Goal: Task Accomplishment & Management: Manage account settings

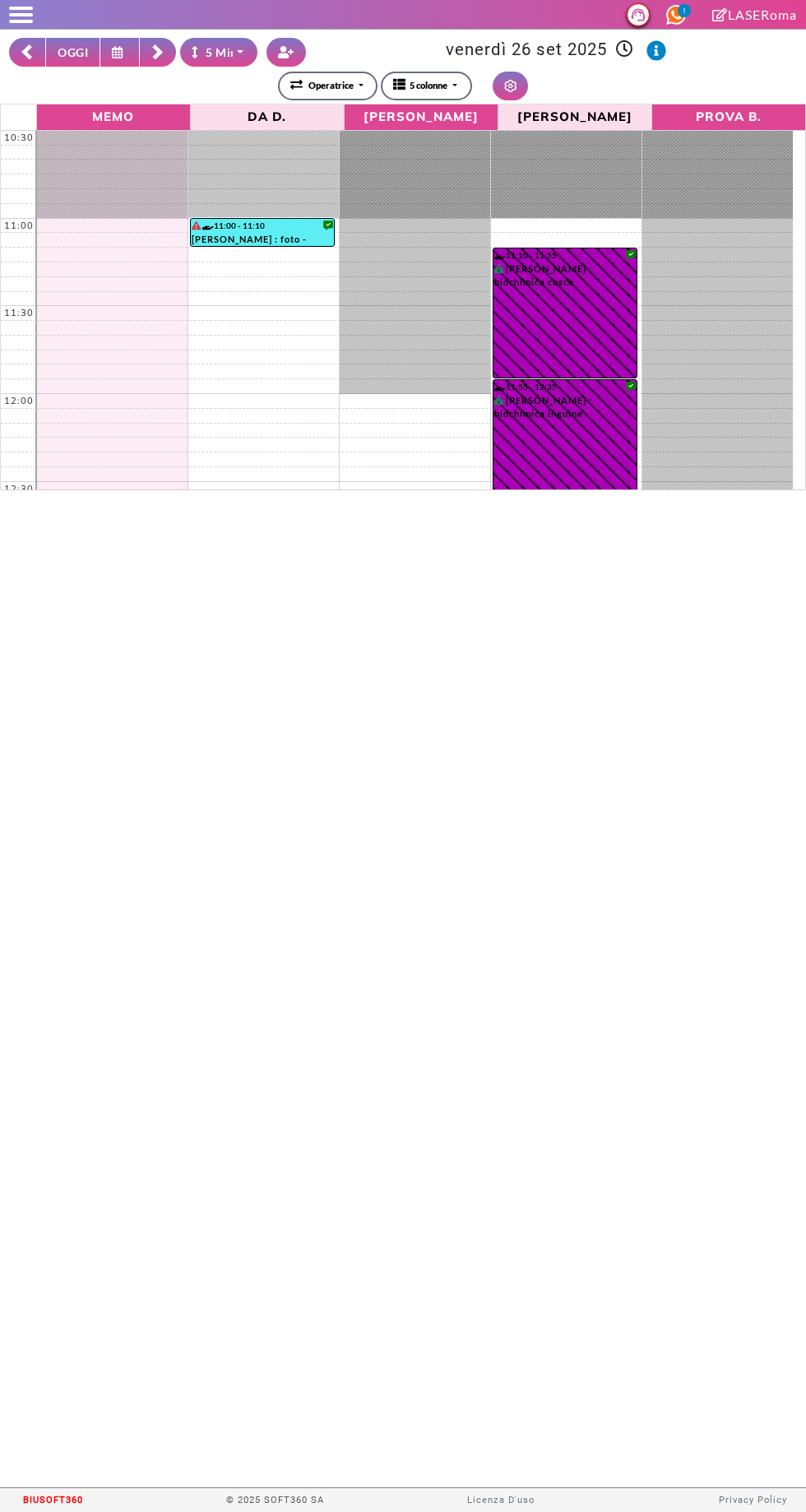
select select "*"
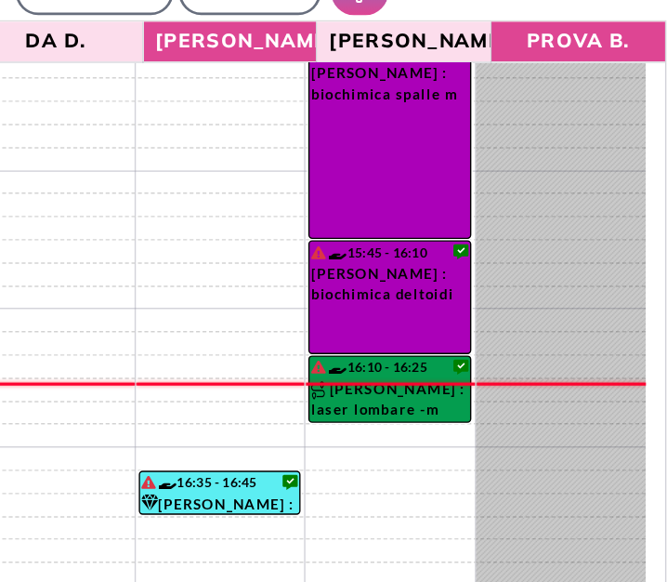
scroll to position [915, 0]
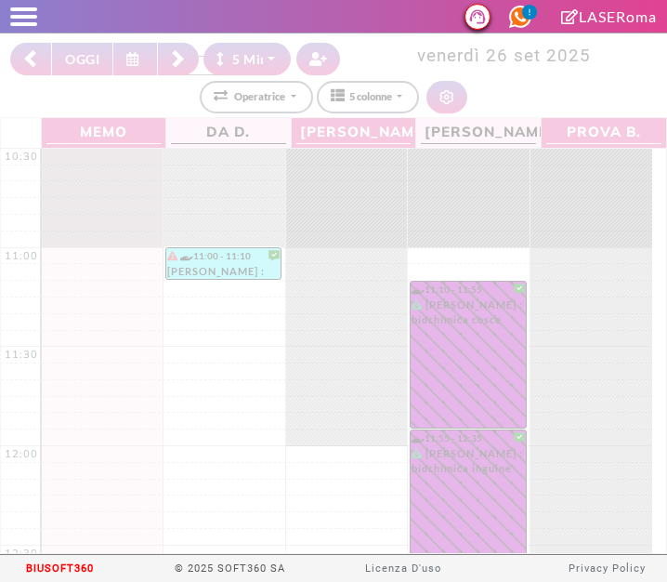
select select "*"
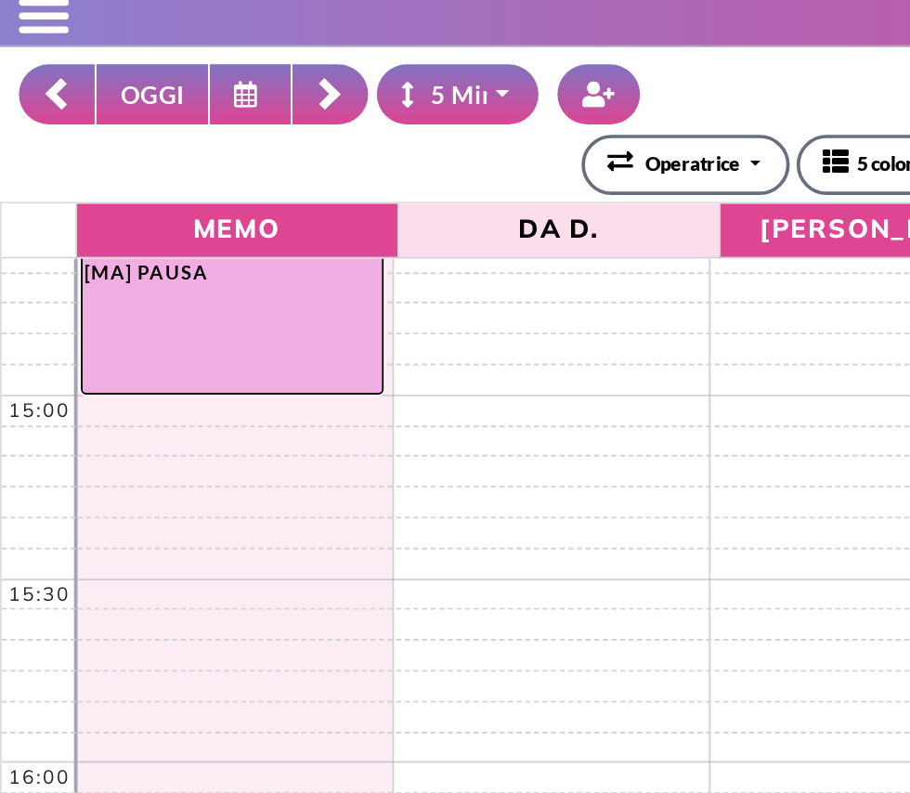
click at [85, 49] on button "OGGI" at bounding box center [82, 59] width 62 height 33
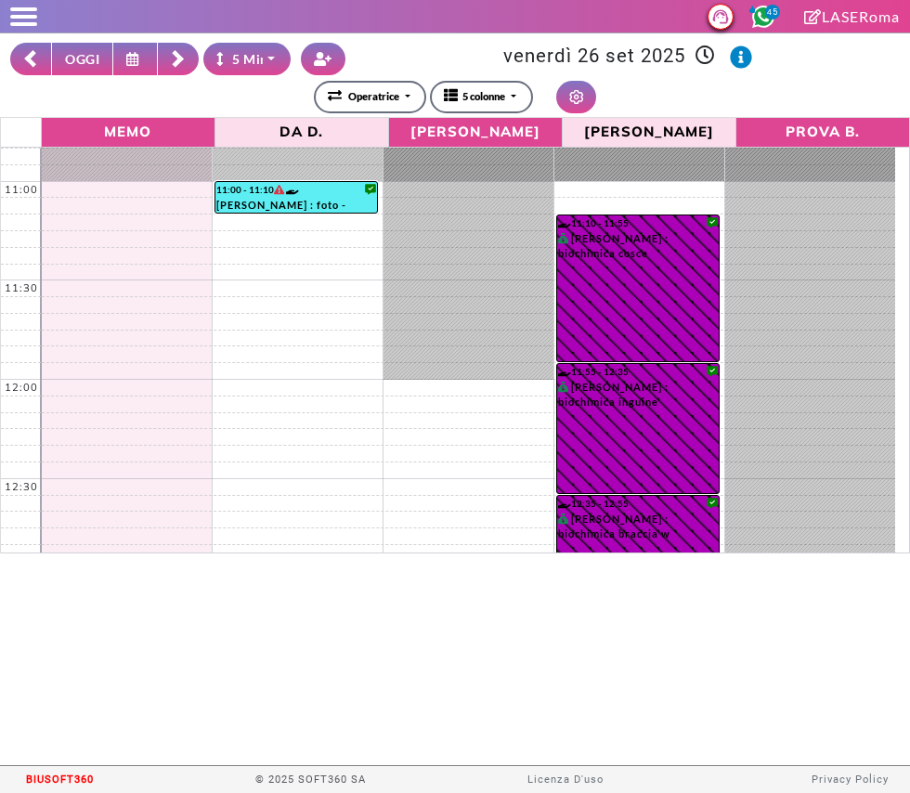
scroll to position [61, 0]
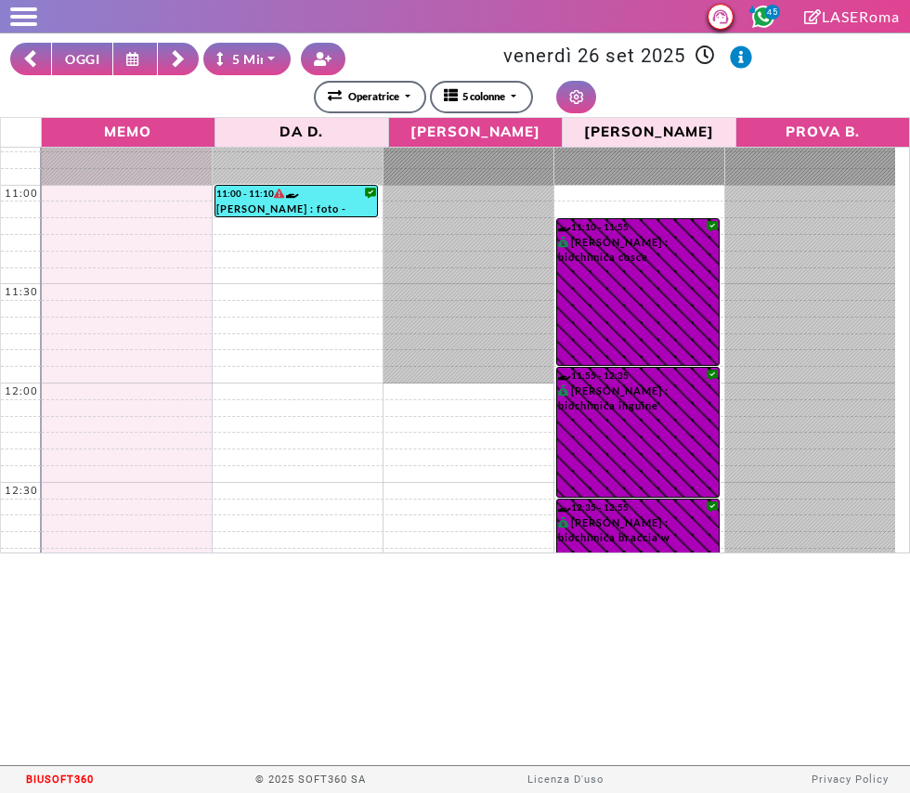
click at [31, 60] on rect at bounding box center [31, 61] width 12 height 12
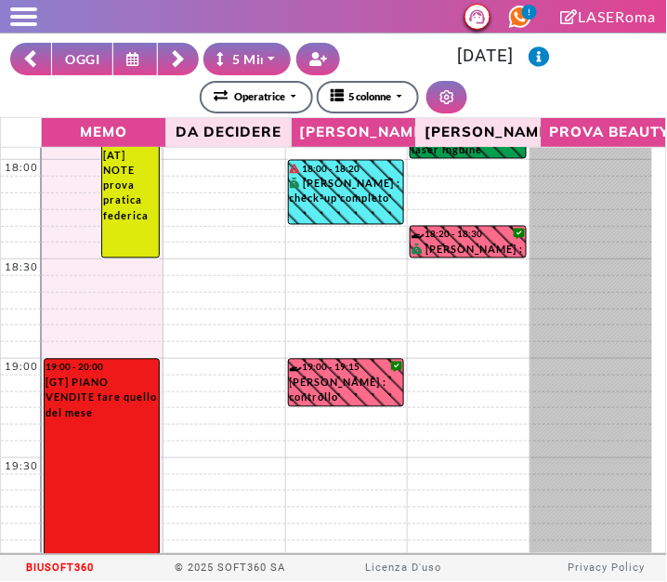
scroll to position [1478, 0]
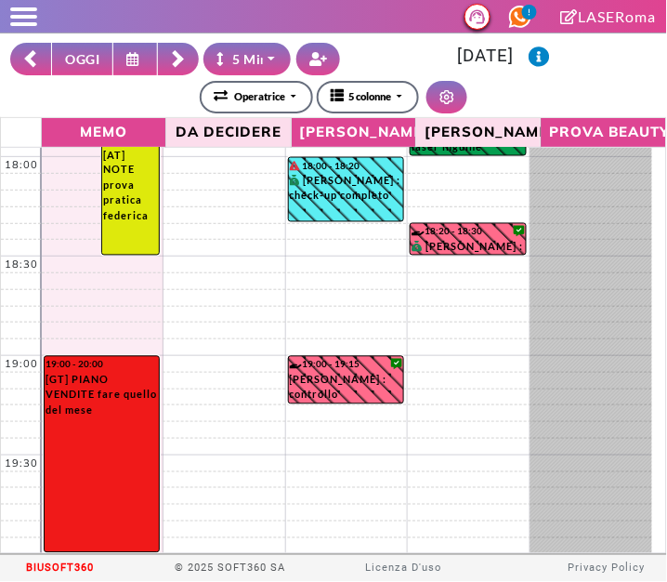
click at [24, 62] on icon at bounding box center [30, 59] width 15 height 19
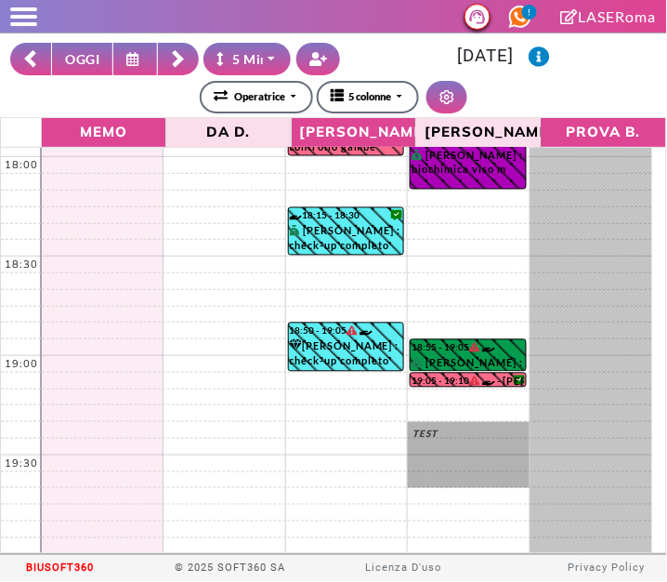
click at [28, 59] on rect at bounding box center [31, 61] width 12 height 12
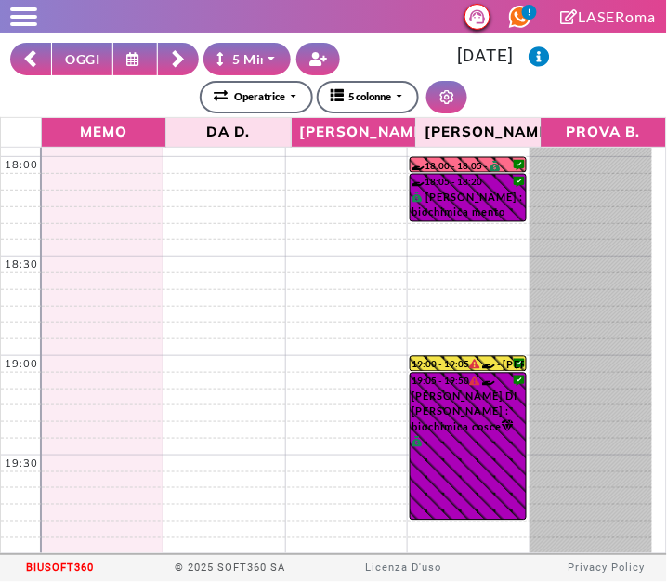
click at [124, 54] on button at bounding box center [135, 59] width 45 height 33
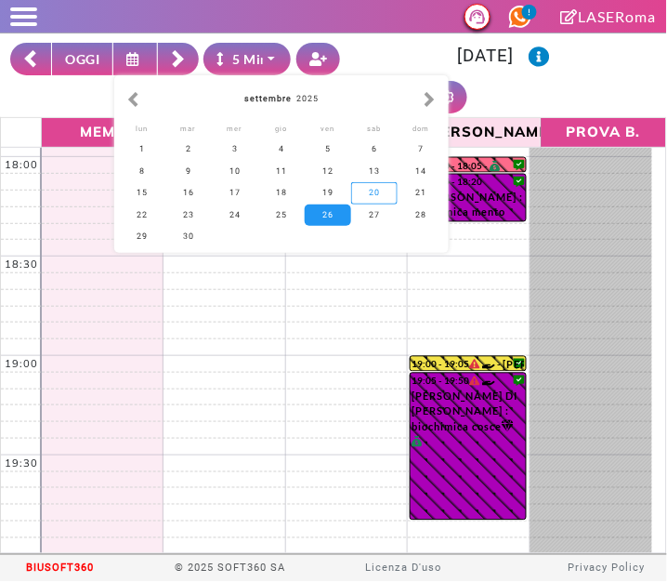
click at [376, 190] on div "20" at bounding box center [374, 192] width 46 height 21
type input "**********"
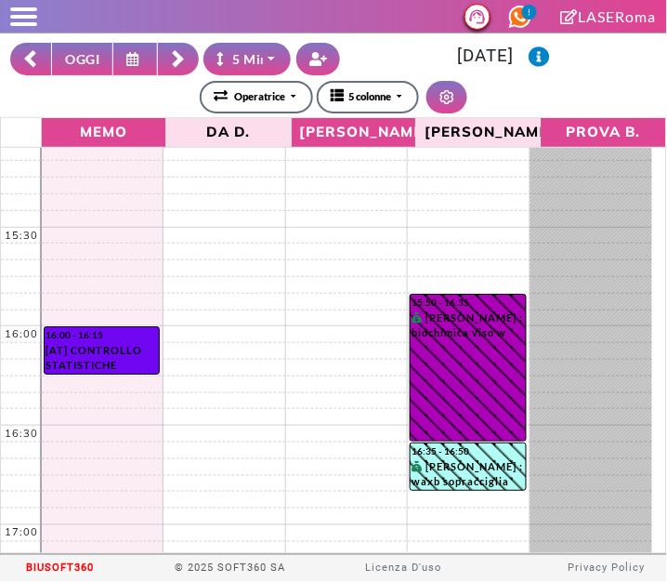
scroll to position [916, 0]
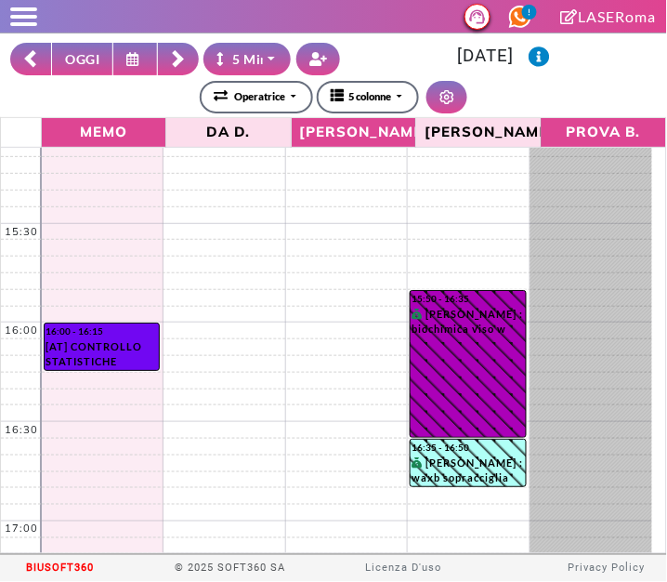
click at [32, 64] on rect at bounding box center [31, 61] width 12 height 12
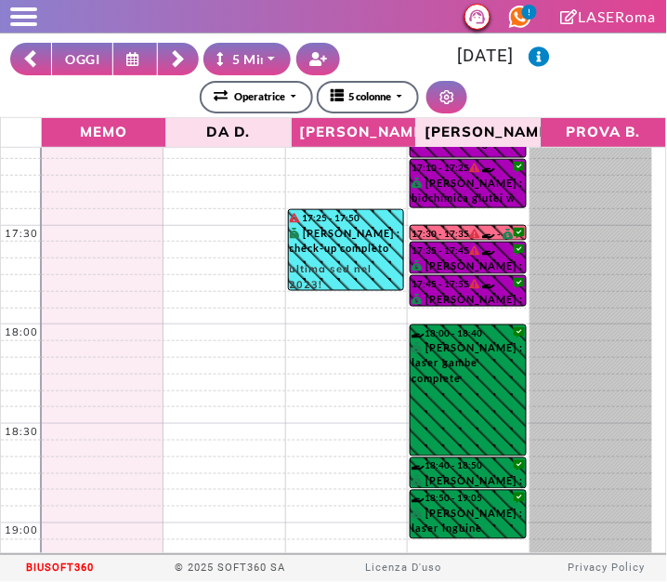
scroll to position [1315, 0]
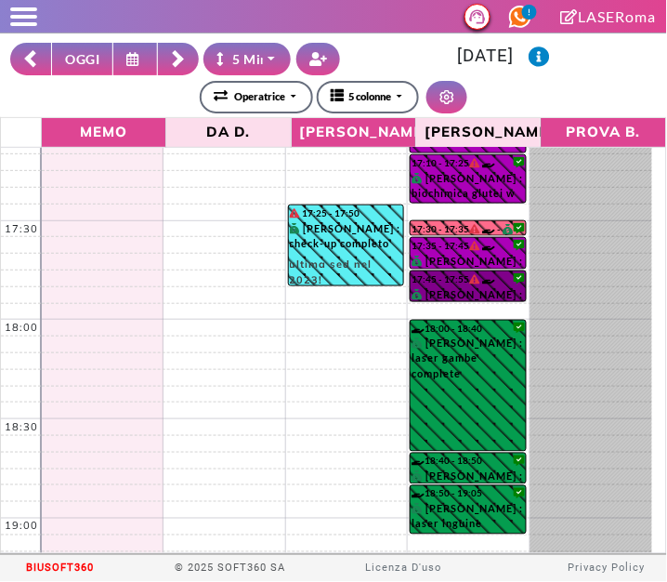
click at [488, 290] on link "17:45 - 17:55 LAURA PETRIGLIA : biochimica sopracciglia" at bounding box center [468, 286] width 116 height 32
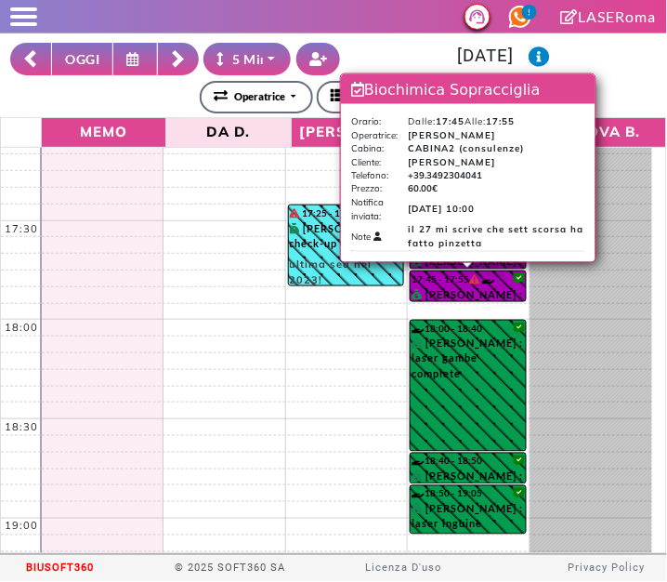
click at [636, 93] on div "**********" at bounding box center [333, 97] width 647 height 33
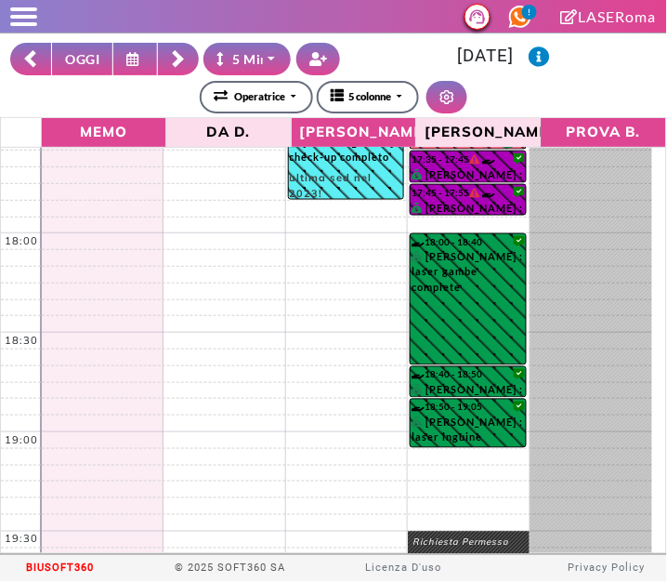
scroll to position [1478, 0]
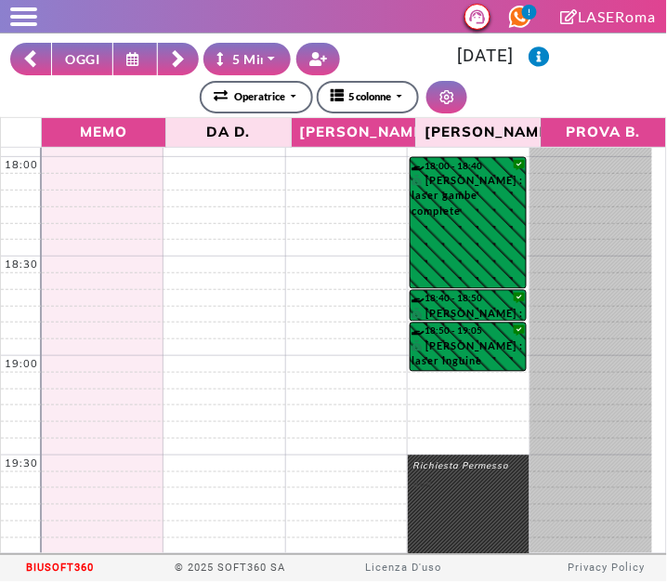
click at [31, 59] on rect at bounding box center [31, 61] width 12 height 12
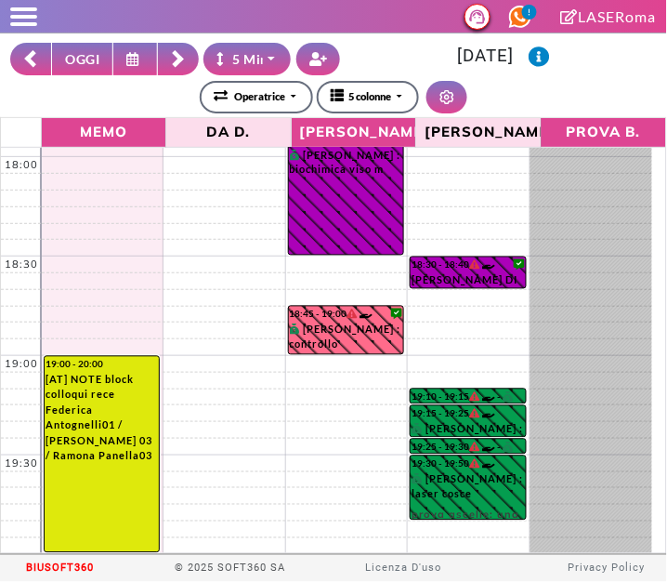
click at [22, 59] on button at bounding box center [30, 59] width 41 height 33
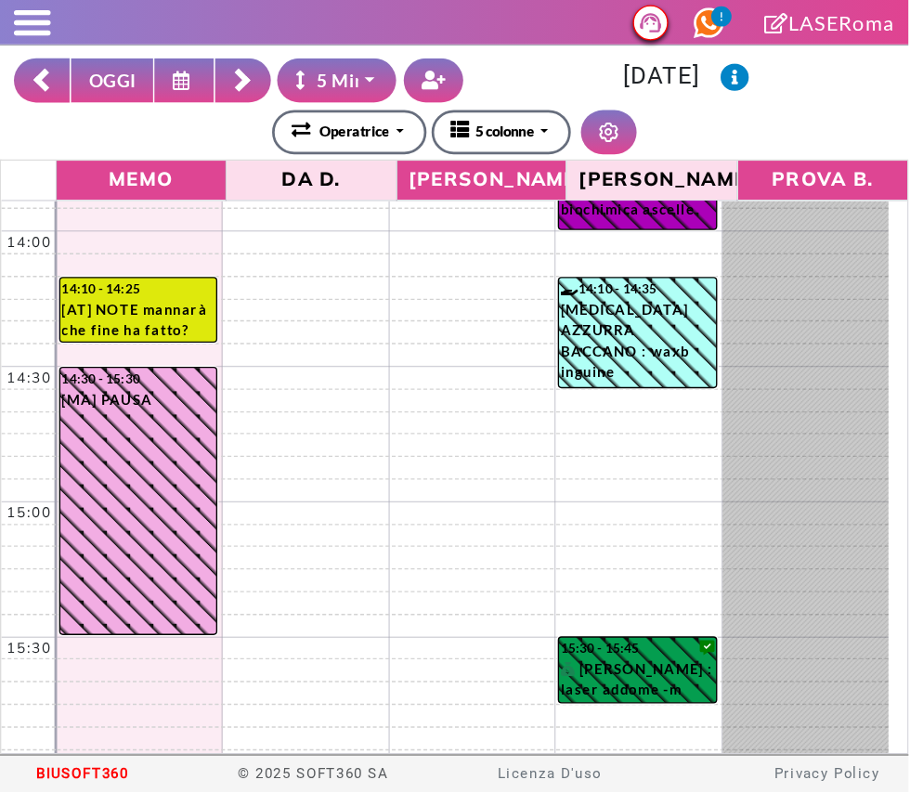
scroll to position [667, 0]
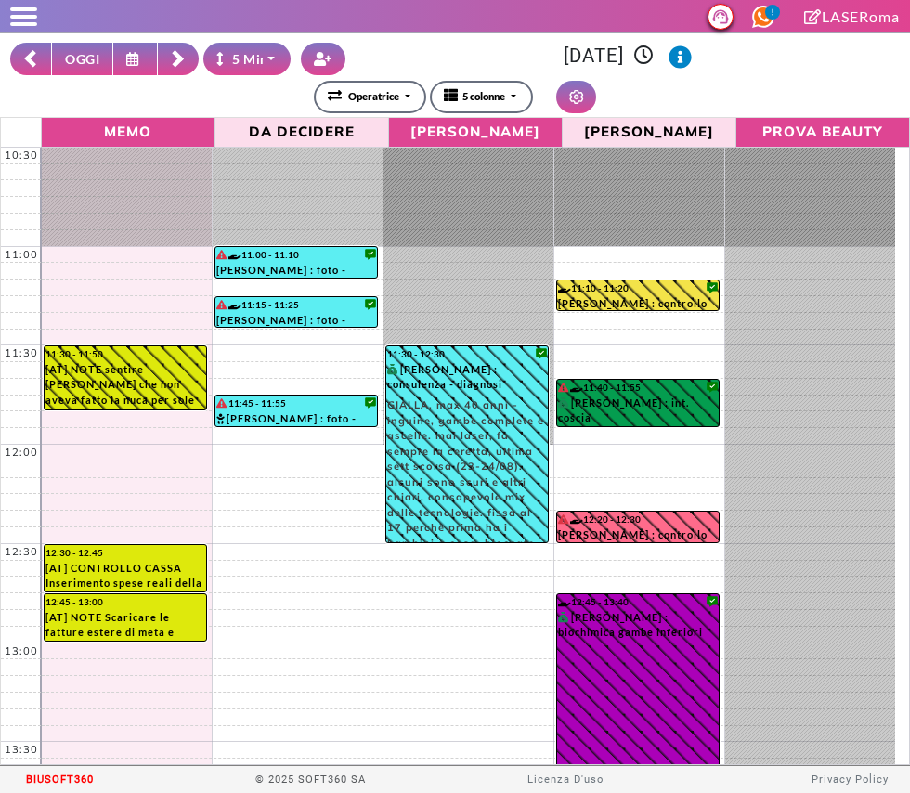
select select "*"
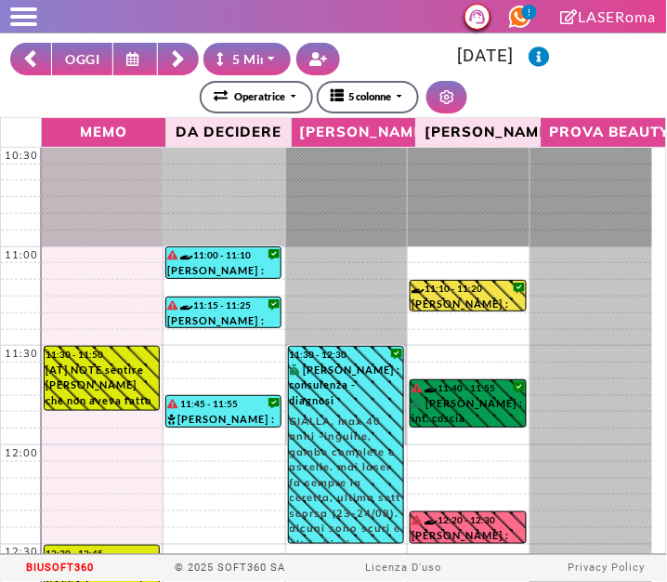
click at [79, 52] on button "OGGI" at bounding box center [82, 59] width 62 height 33
type input "**********"
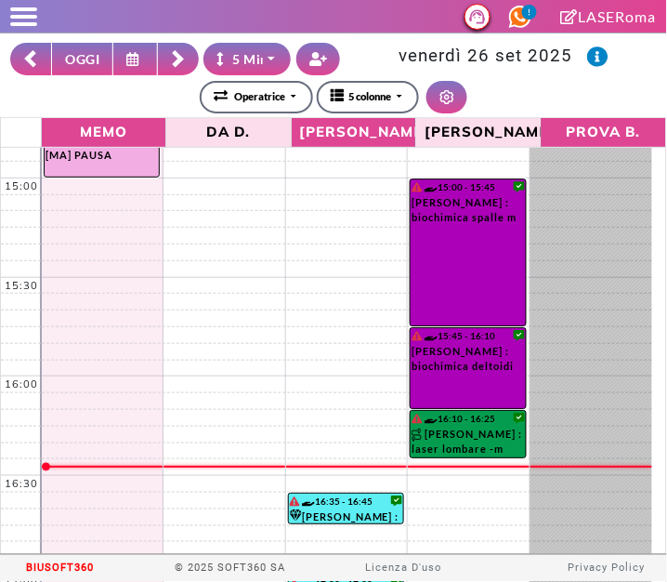
scroll to position [853, 0]
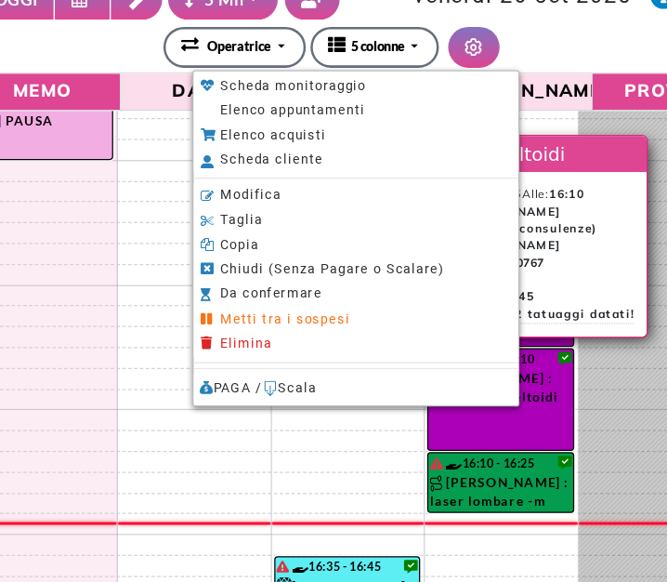
click at [250, 145] on span "Elenco appuntamenti" at bounding box center [302, 147] width 115 height 12
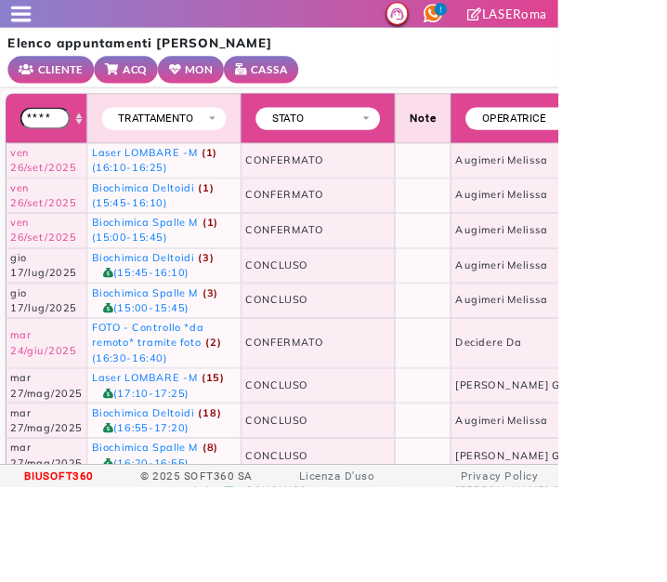
click at [26, 16] on span at bounding box center [25, 17] width 24 height 4
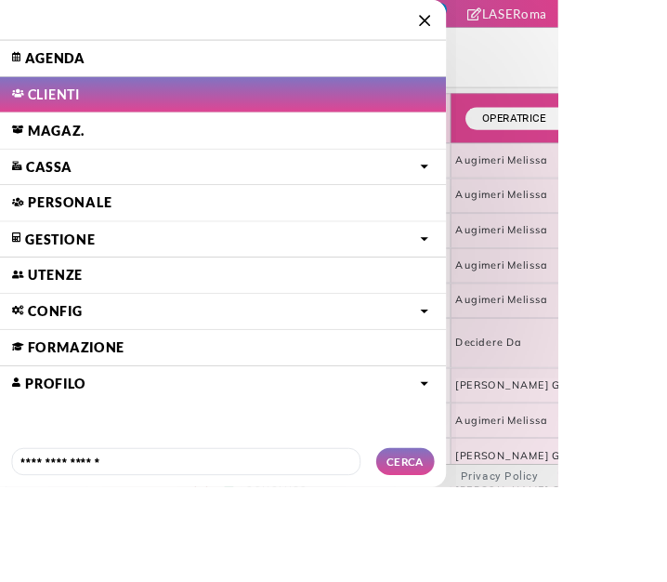
click at [117, 81] on link "Agenda" at bounding box center [266, 69] width 533 height 43
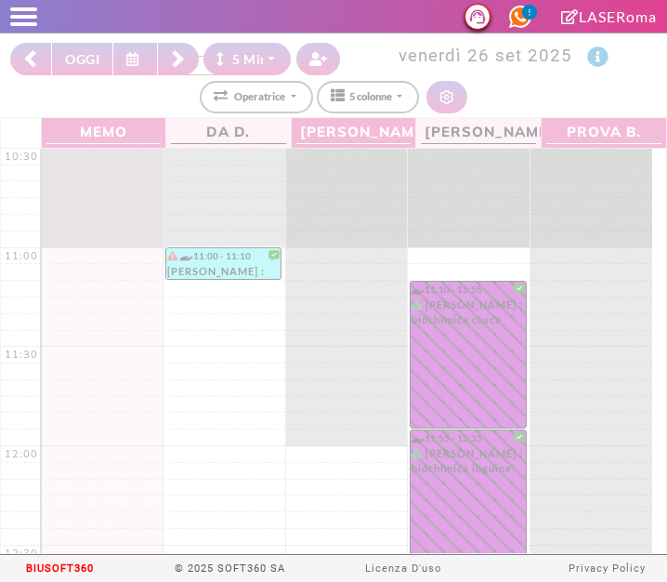
select select "*"
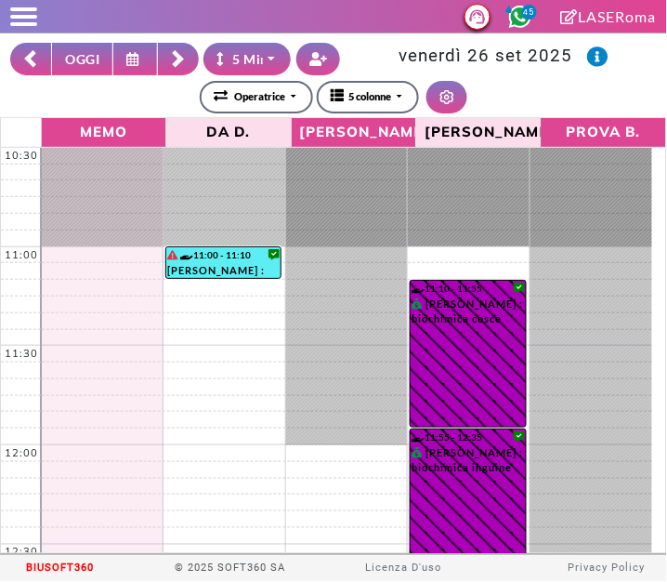
click at [127, 53] on icon at bounding box center [135, 59] width 18 height 14
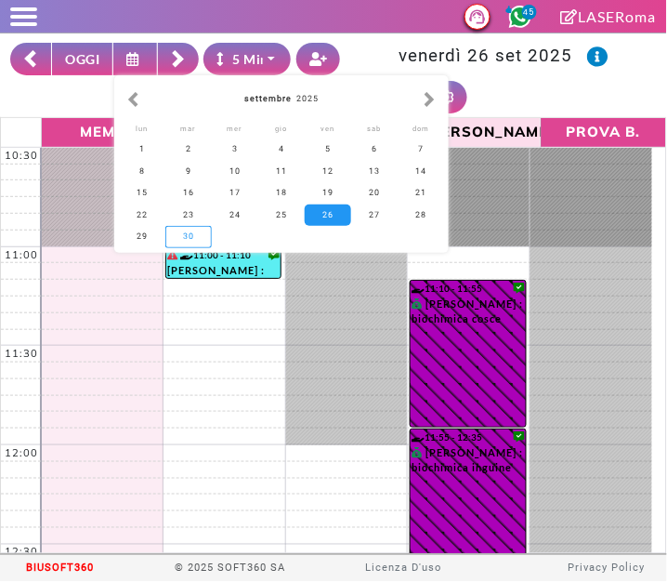
click at [186, 233] on div "30" at bounding box center [188, 236] width 46 height 21
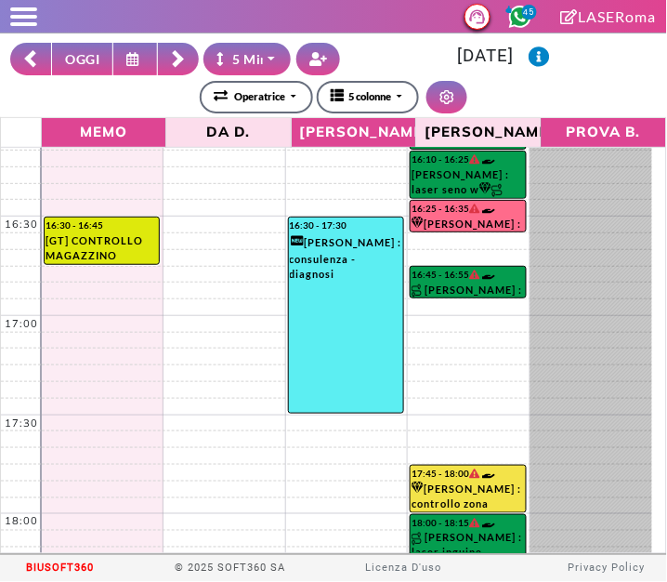
scroll to position [1114, 0]
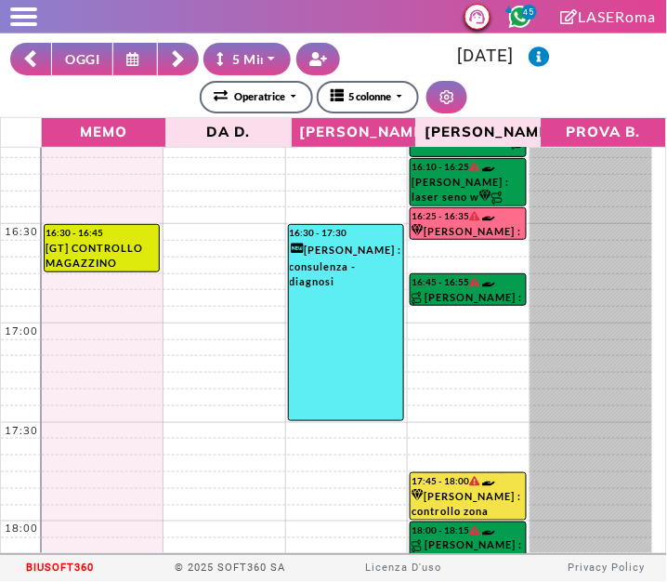
click at [133, 50] on button at bounding box center [135, 59] width 45 height 33
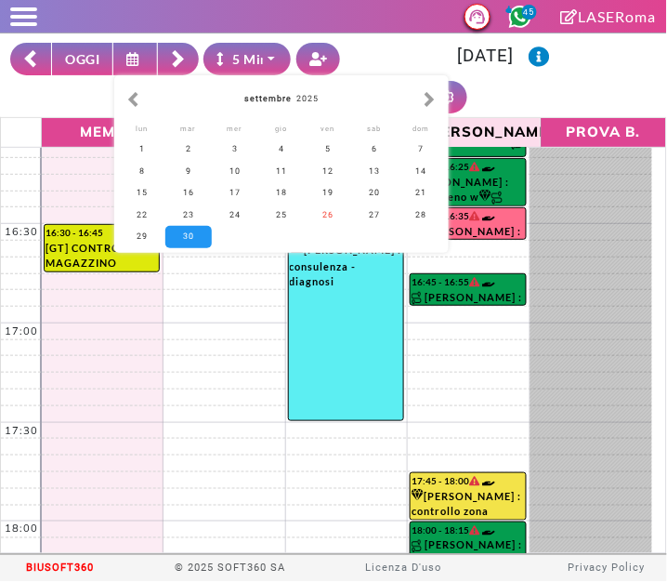
click at [617, 86] on div "**********" at bounding box center [333, 97] width 647 height 33
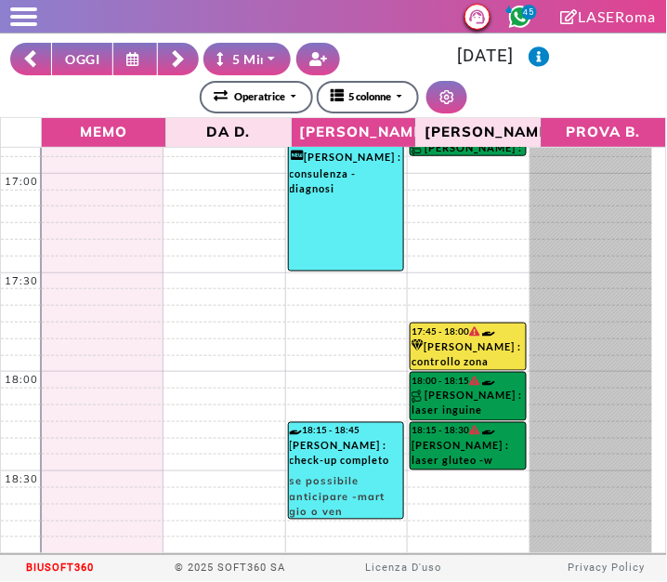
scroll to position [1263, 0]
click at [81, 59] on button "OGGI" at bounding box center [82, 59] width 62 height 33
type input "**********"
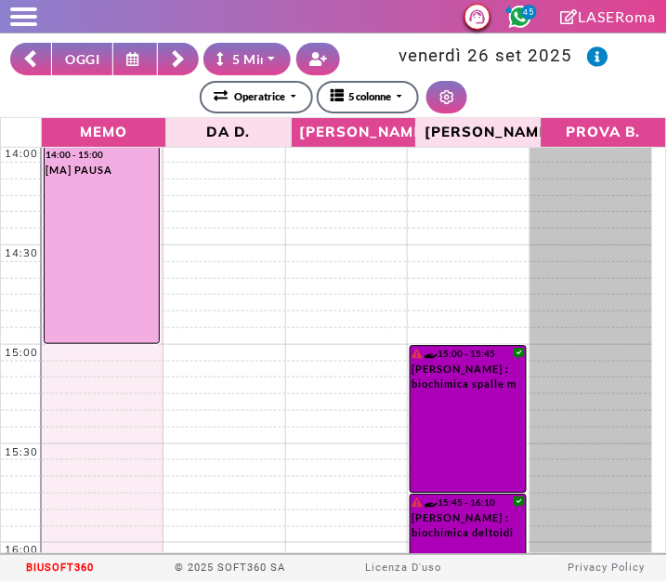
scroll to position [749, 0]
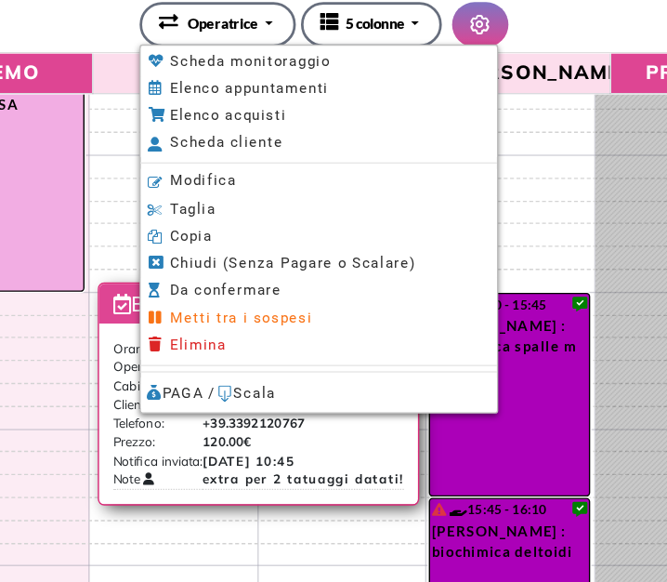
click at [229, 215] on span "Modifica" at bounding box center [246, 210] width 48 height 12
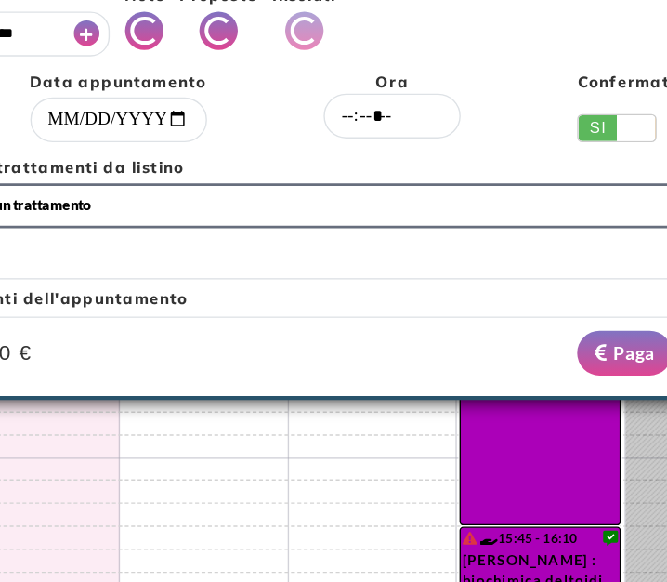
select select "*****"
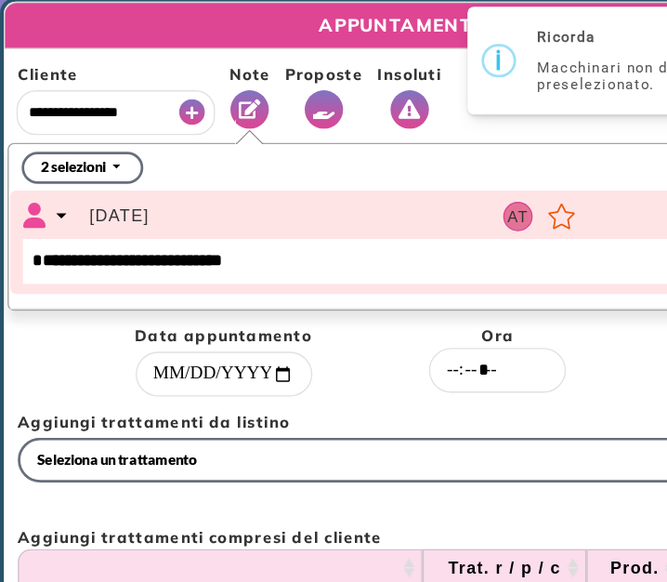
click at [221, 80] on button "Vedi Proposte" at bounding box center [235, 81] width 28 height 28
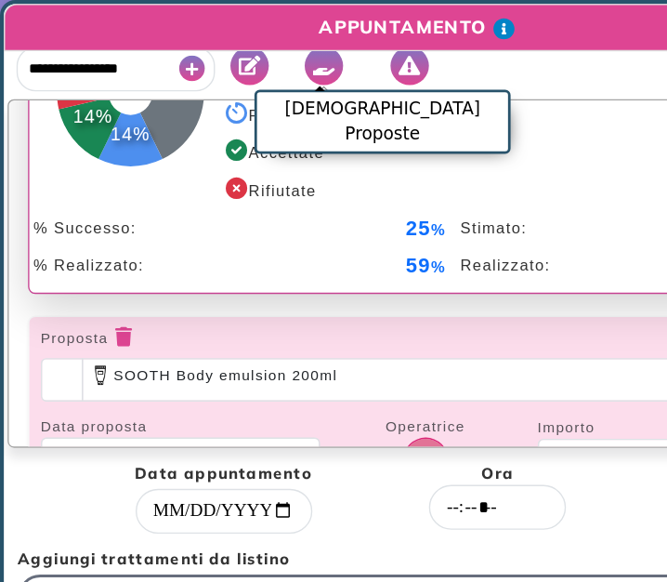
scroll to position [0, 0]
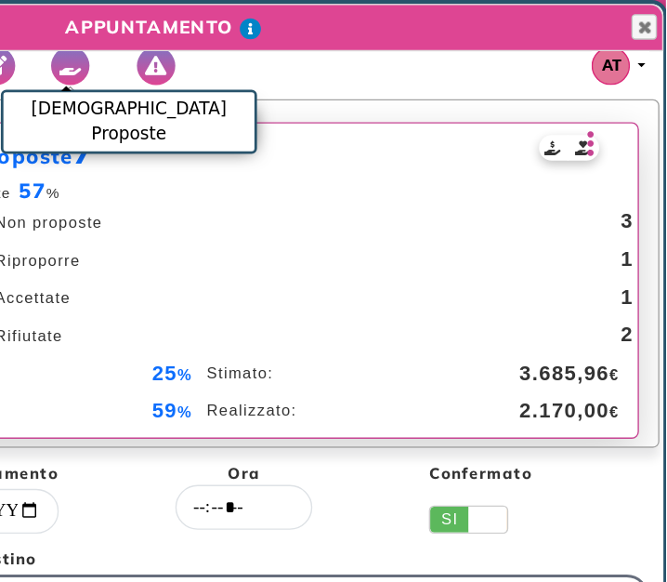
click at [608, 92] on icon at bounding box center [614, 104] width 12 height 26
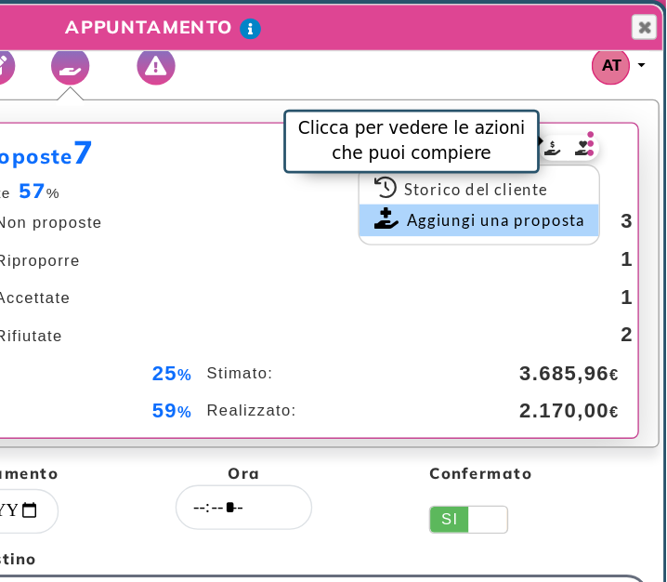
click at [547, 159] on link "Aggiungi una proposta" at bounding box center [532, 159] width 174 height 23
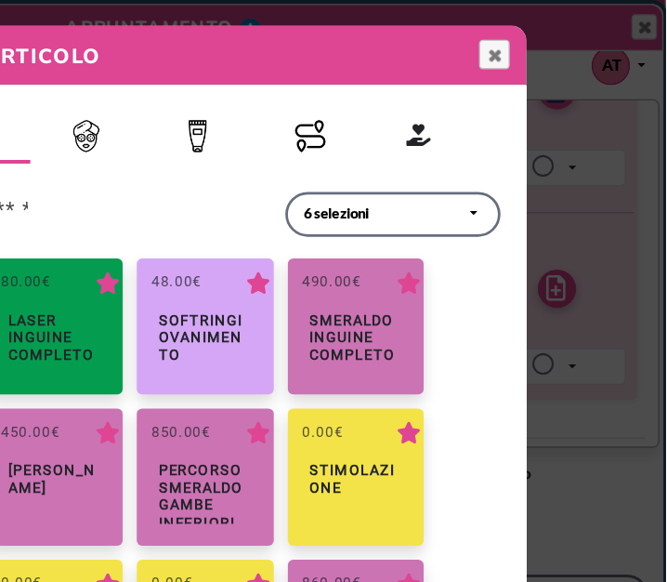
scroll to position [610, 0]
click at [412, 96] on button "Percorsi" at bounding box center [409, 100] width 81 height 35
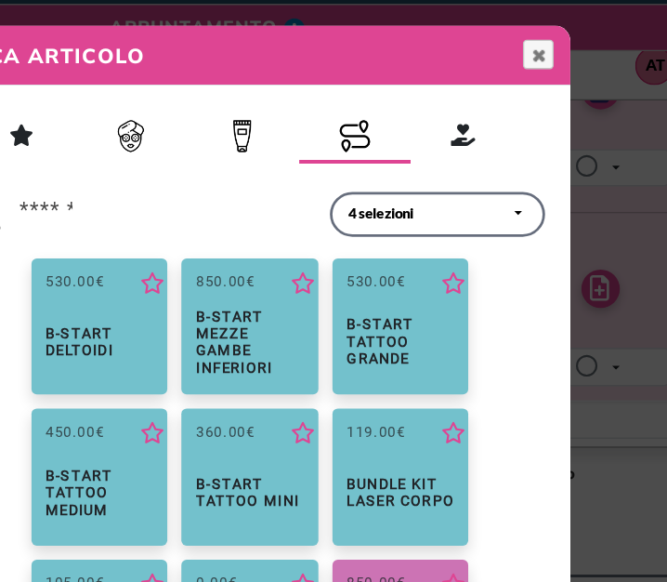
scroll to position [750, 0]
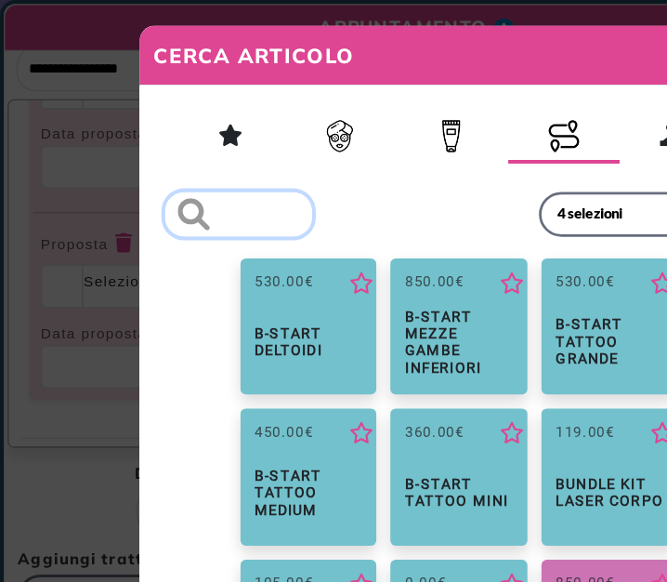
click at [191, 153] on input "search" at bounding box center [173, 155] width 107 height 33
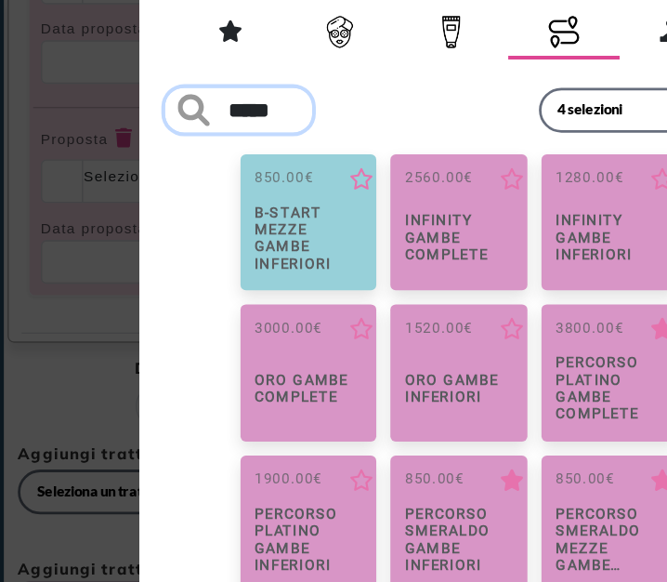
type input "*****"
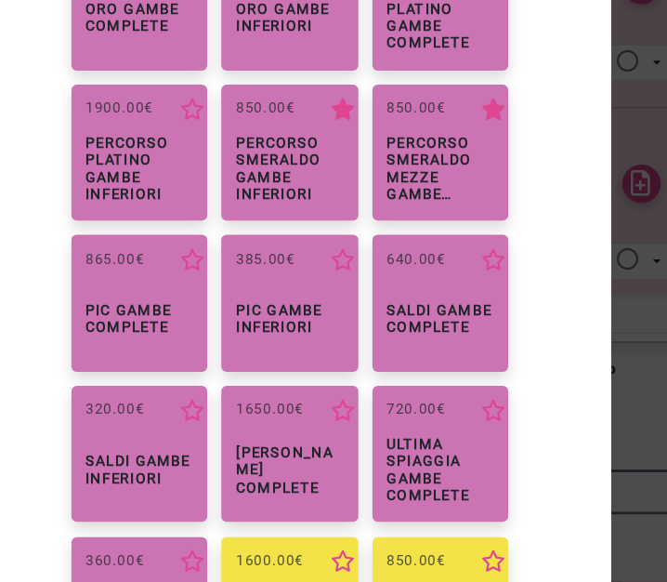
scroll to position [269, 0]
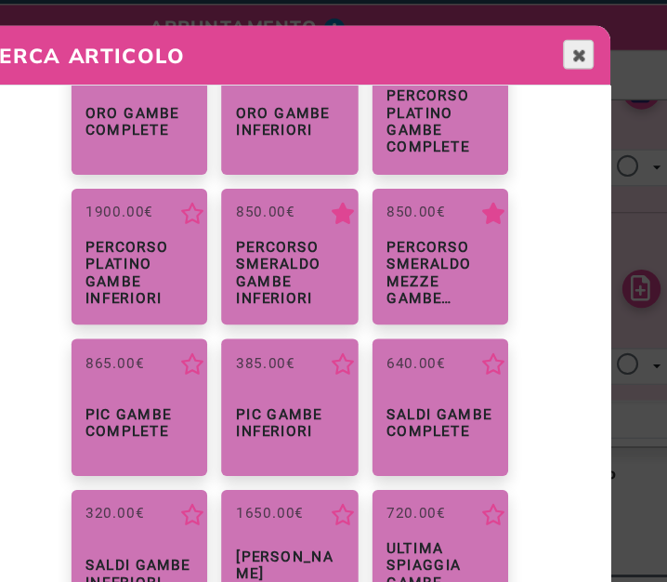
click at [541, 42] on span "Chiudi" at bounding box center [542, 40] width 15 height 15
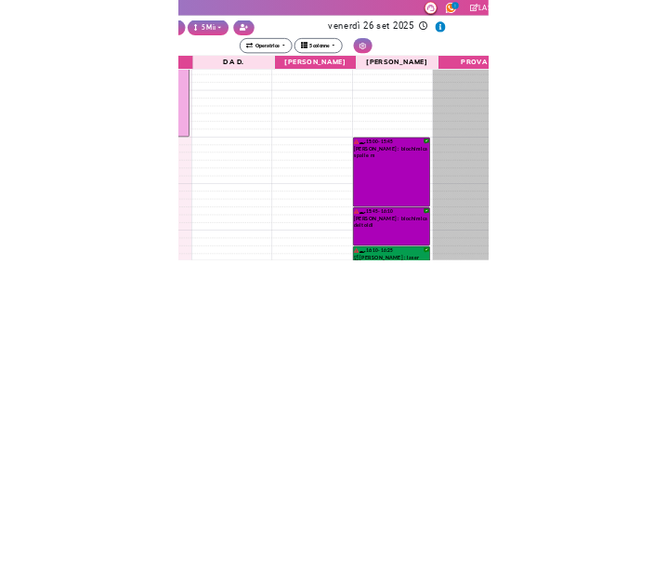
scroll to position [930, 0]
